Goal: Ask a question

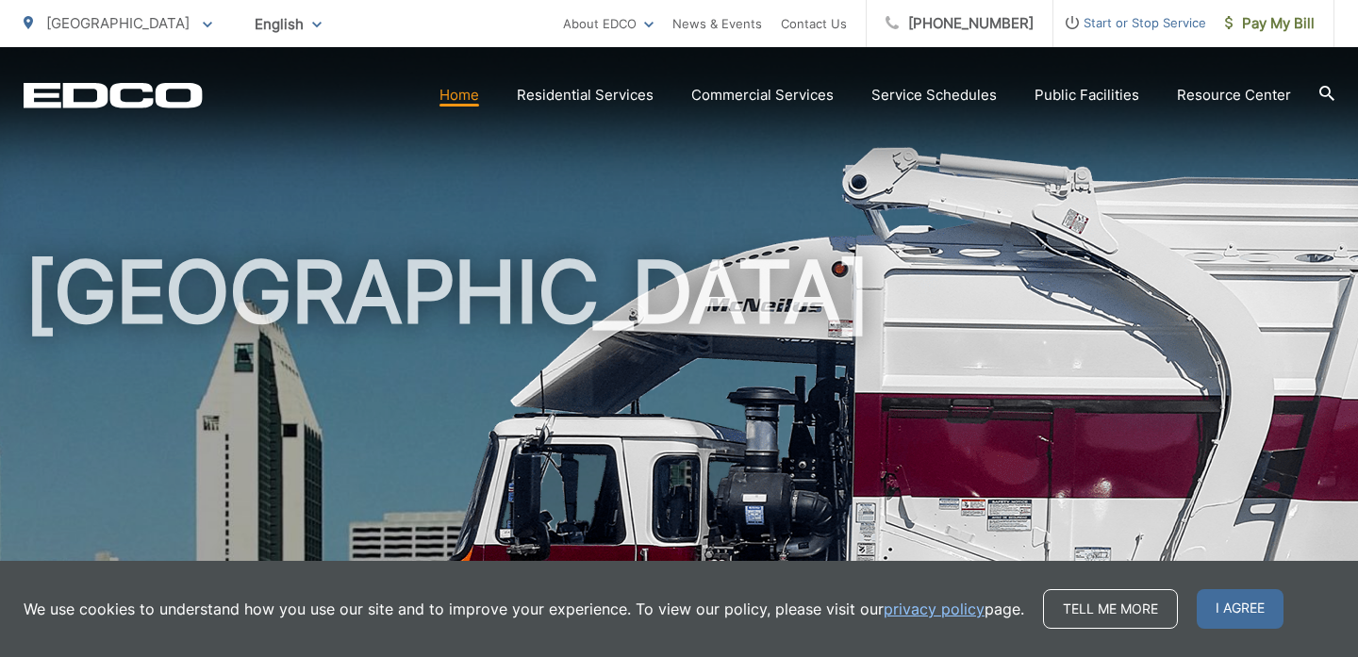
click at [84, 28] on span "[GEOGRAPHIC_DATA]" at bounding box center [117, 23] width 143 height 18
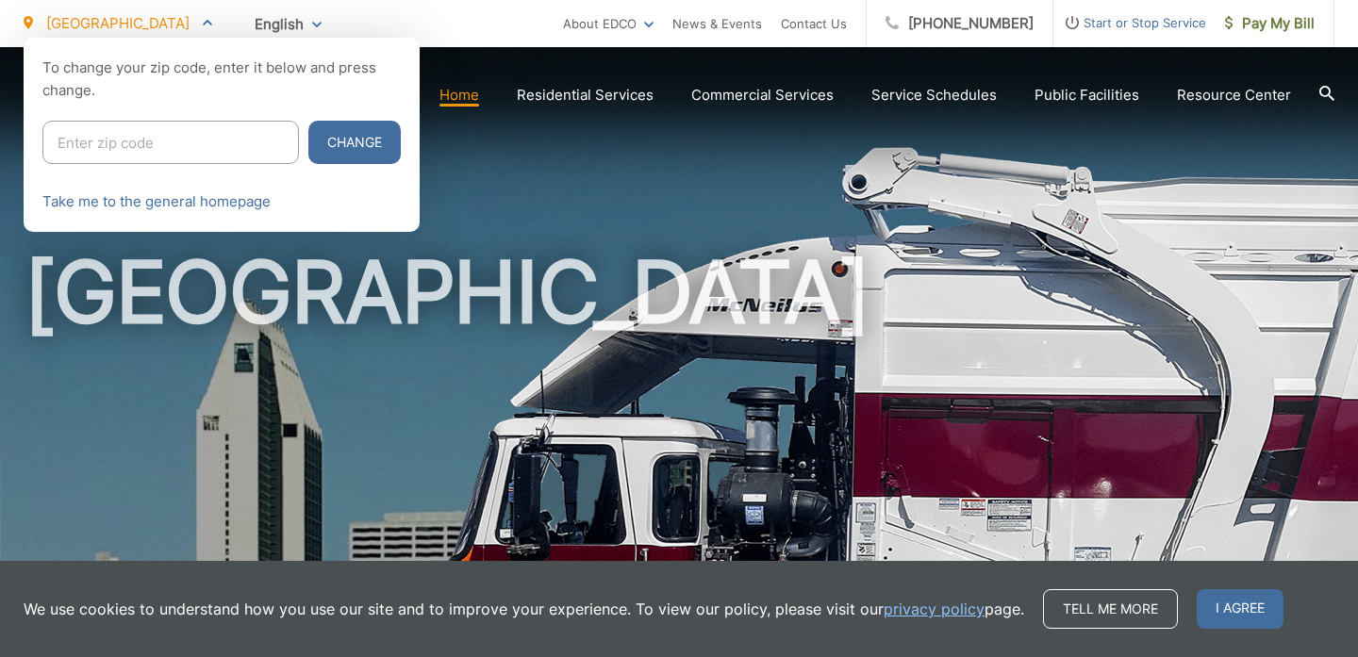
click at [134, 130] on input "Enter zip code" at bounding box center [170, 142] width 257 height 43
type input "92078"
click at [308, 121] on button "Change" at bounding box center [354, 142] width 92 height 43
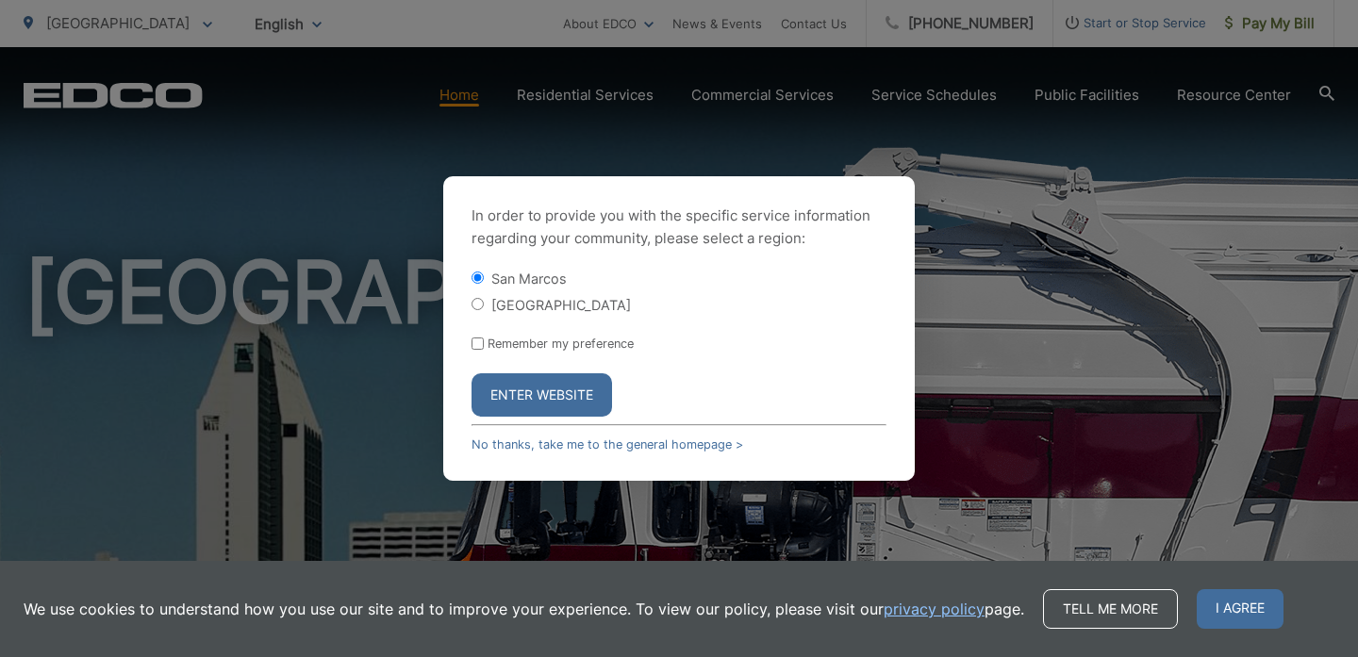
click at [229, 141] on div "In order to provide you with the specific service information regarding your co…" at bounding box center [679, 328] width 1358 height 657
click at [569, 396] on button "Enter Website" at bounding box center [542, 395] width 141 height 43
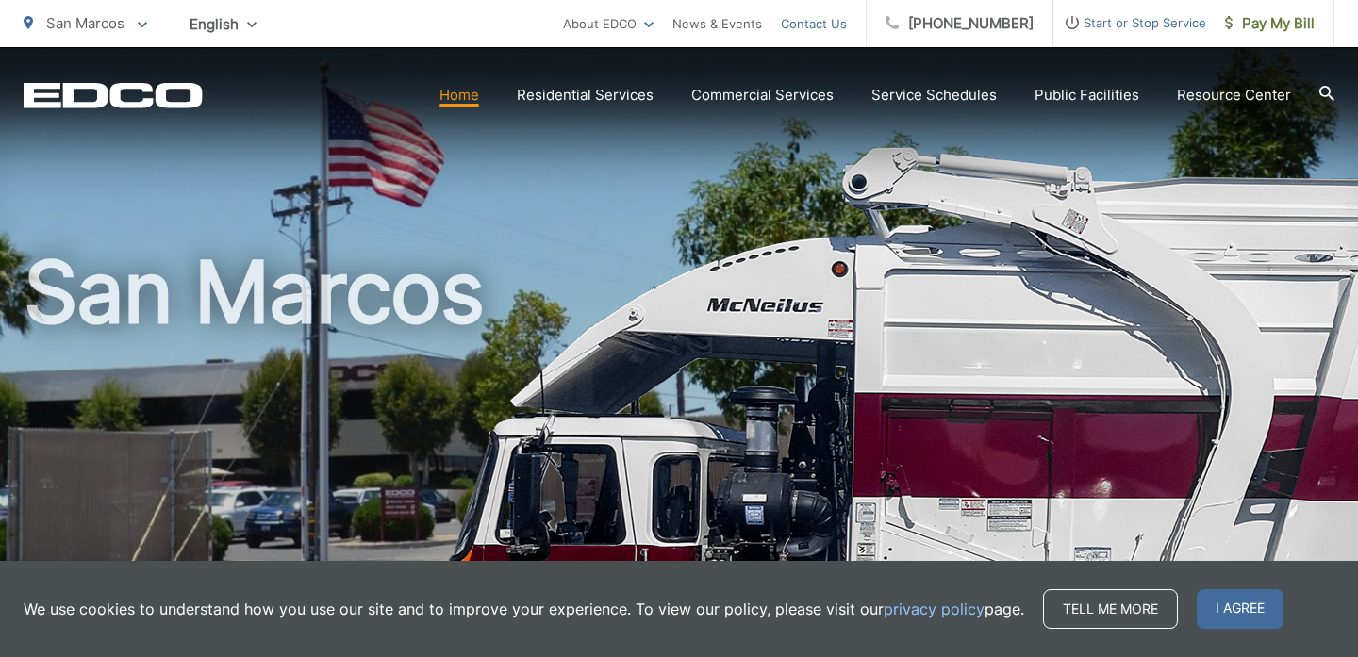
click at [828, 30] on link "Contact Us" at bounding box center [814, 23] width 66 height 23
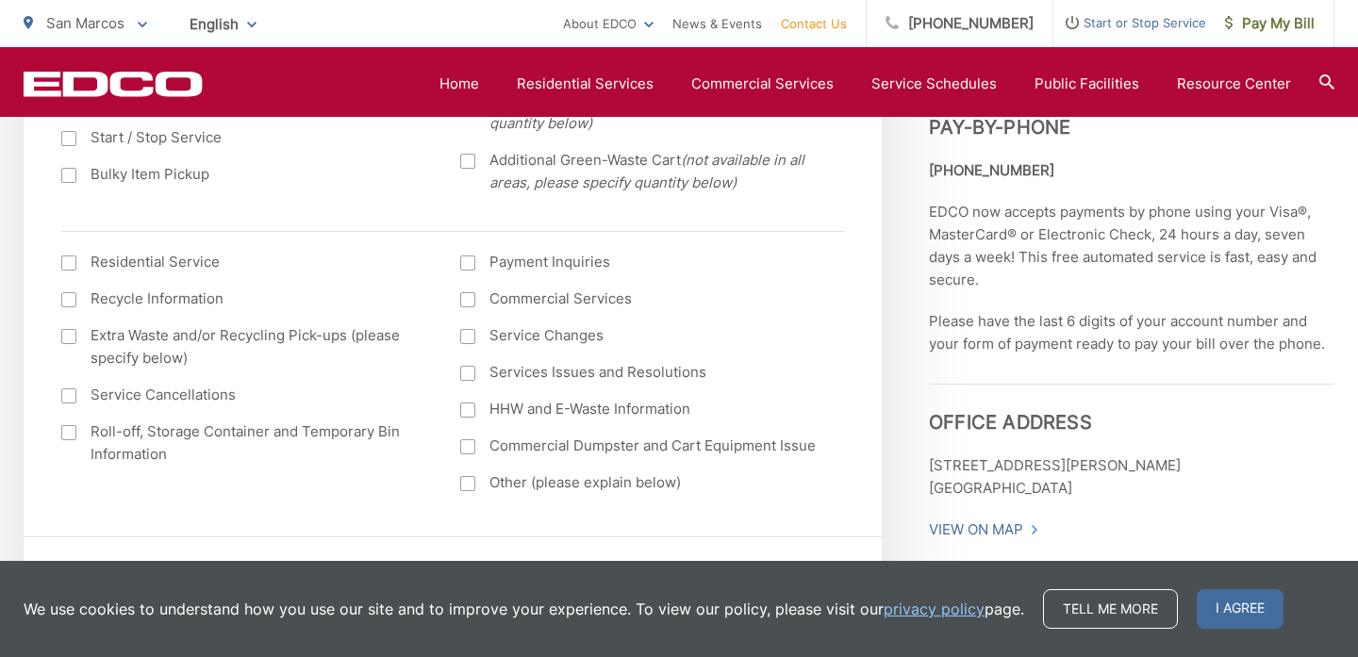
scroll to position [799, 0]
click at [1238, 609] on span "I agree" at bounding box center [1240, 610] width 87 height 40
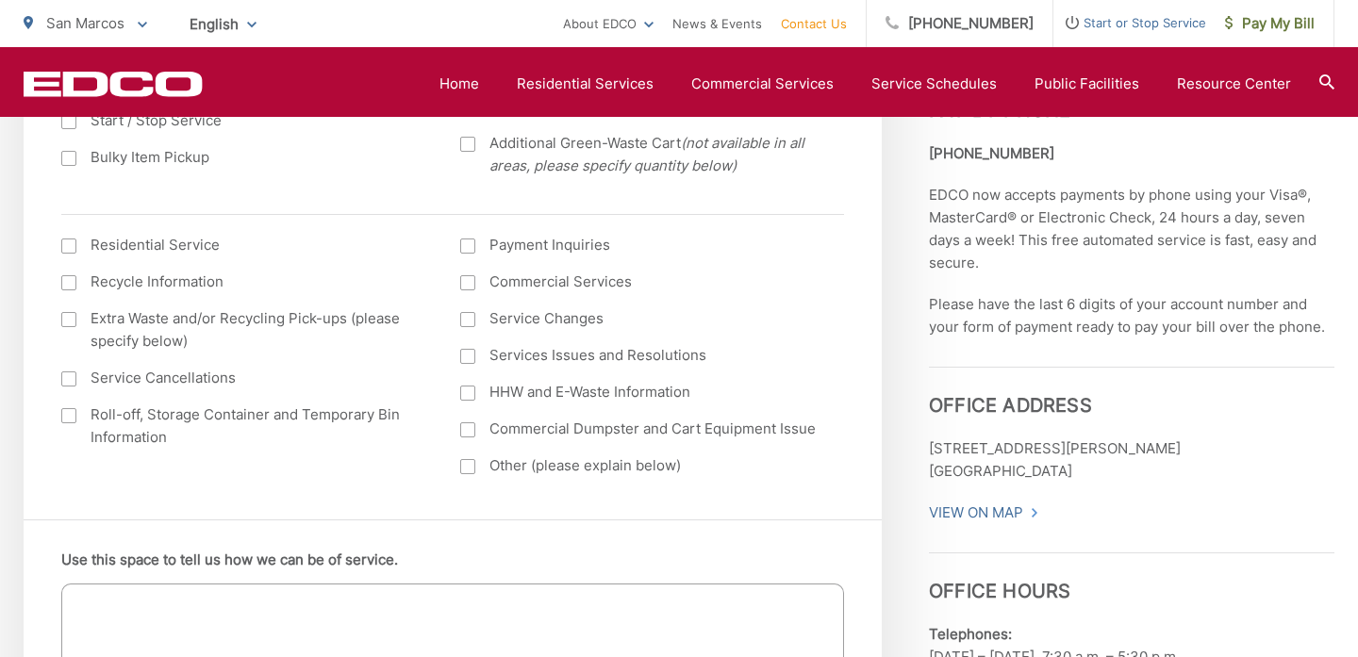
scroll to position [813, 0]
click at [637, 479] on label "Other (please explain below)" at bounding box center [640, 468] width 361 height 23
click at [0, 0] on input "Other (please explain below)" at bounding box center [0, 0] width 0 height 0
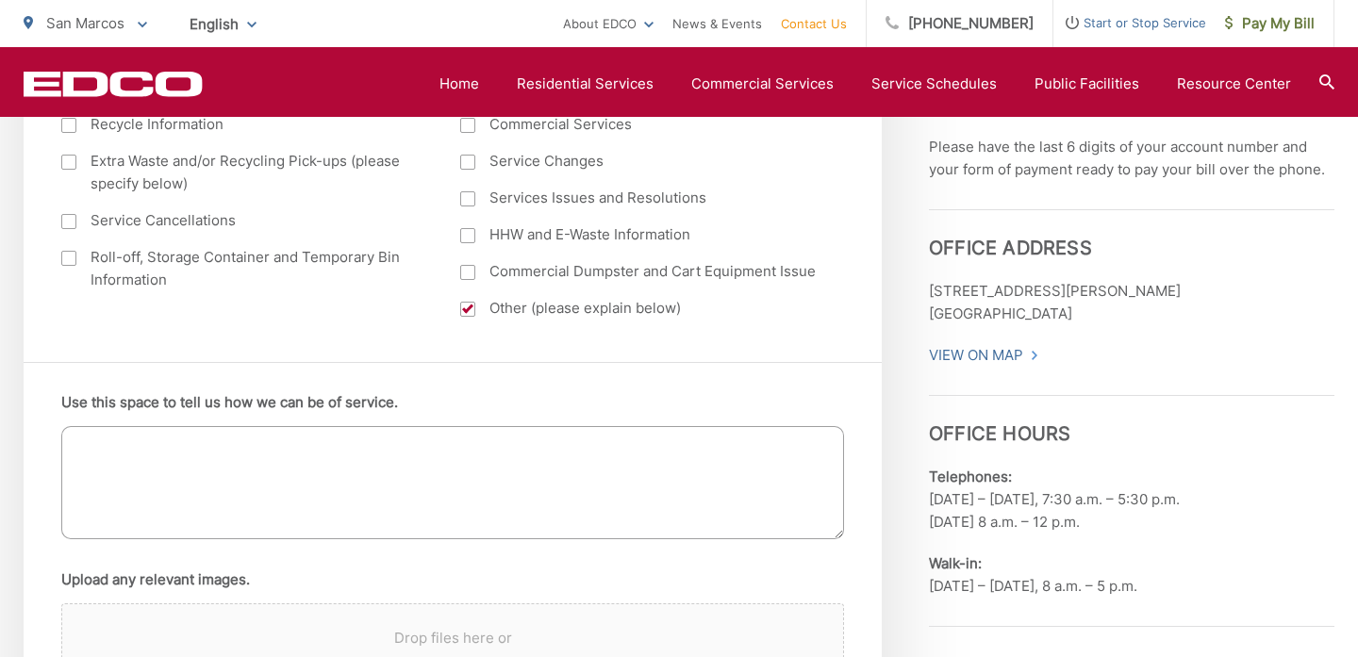
scroll to position [973, 0]
click at [441, 432] on textarea "Use this space to tell us how we can be of service." at bounding box center [452, 481] width 783 height 113
paste textarea "Account Number 25-30 186451"
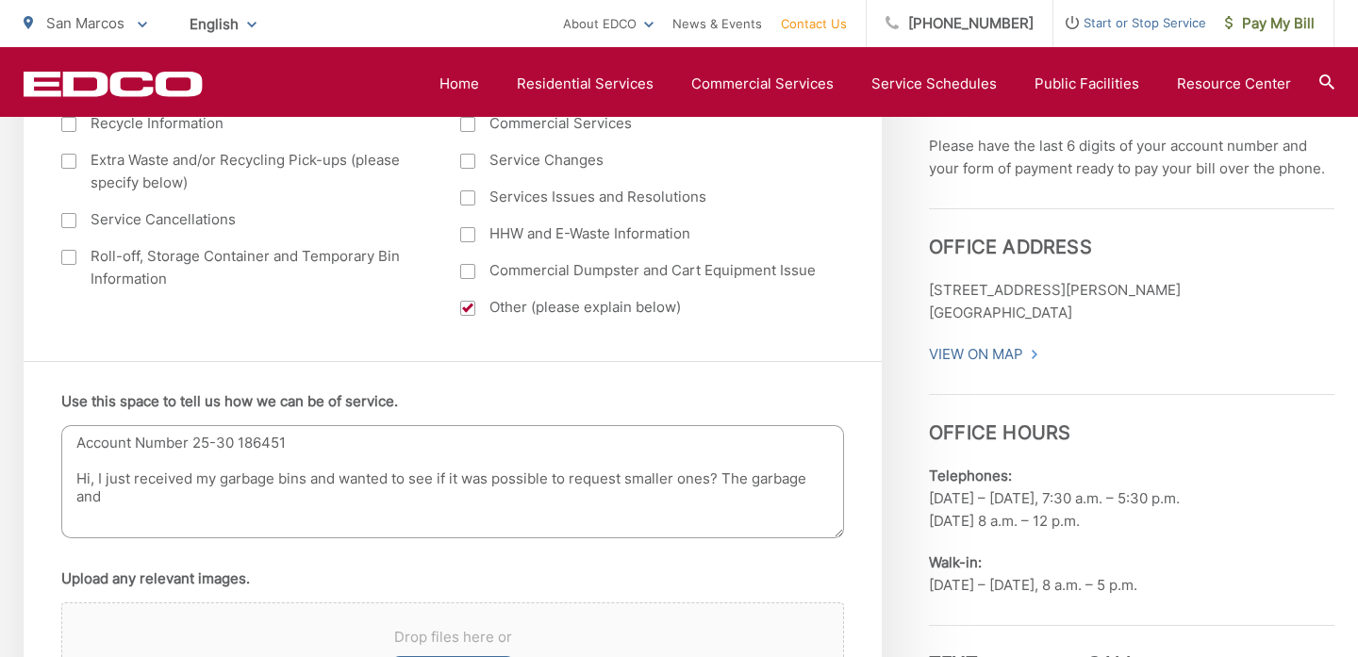
type textarea "Account Number 25-30 186451 Hi, I just received my garbage bins and wanted to s…"
